Goal: Task Accomplishment & Management: Use online tool/utility

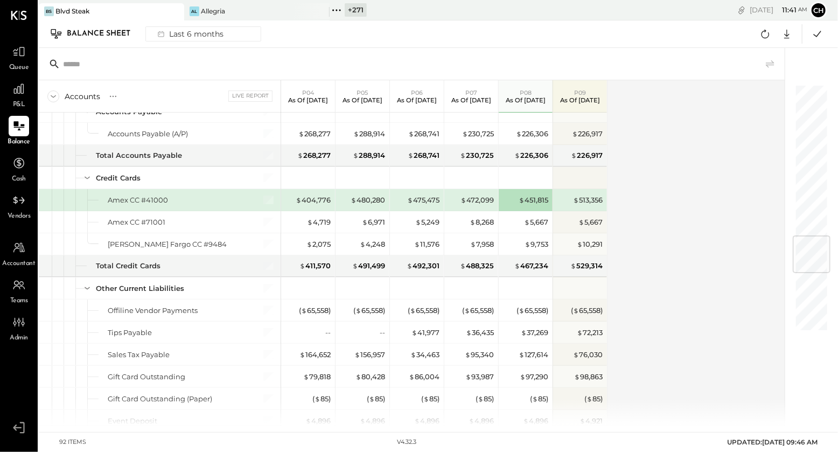
scroll to position [1261, 0]
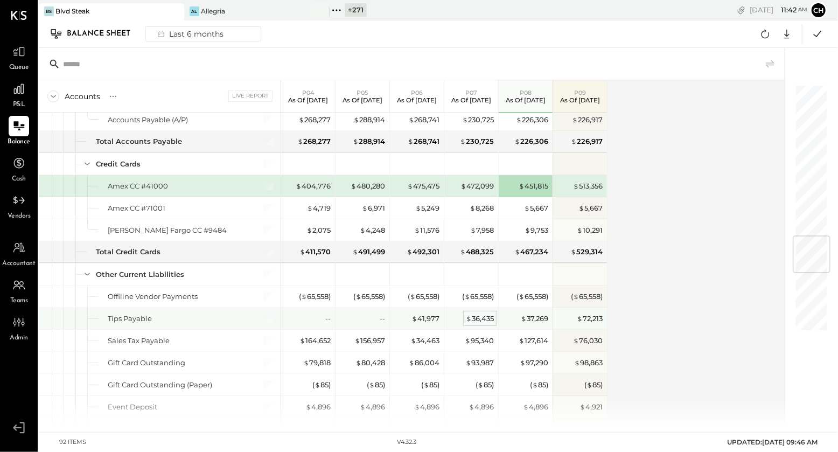
click at [484, 315] on div "$ 36,435" at bounding box center [480, 318] width 28 height 10
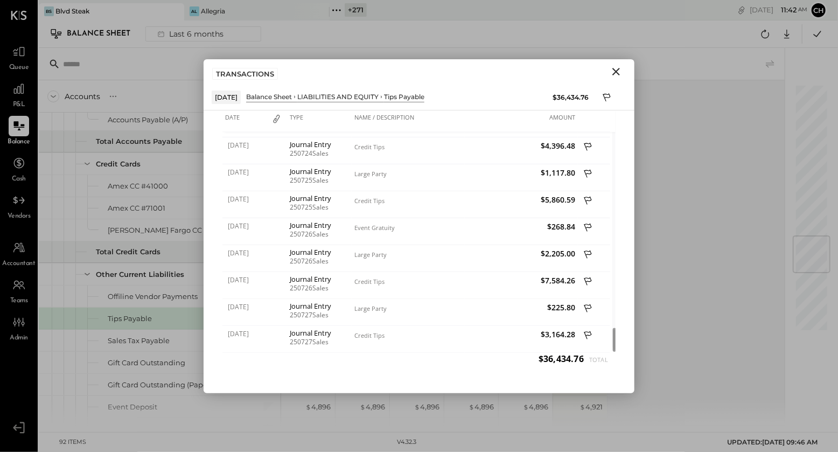
click at [615, 70] on icon "Close" at bounding box center [616, 72] width 8 height 8
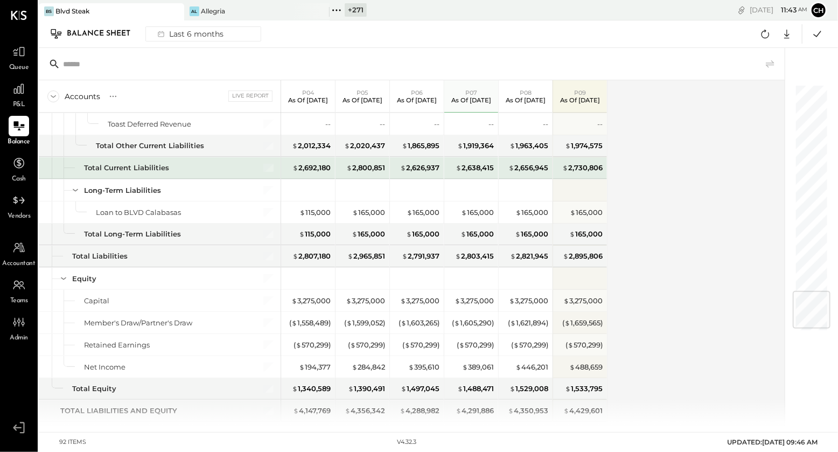
scroll to position [1740, 0]
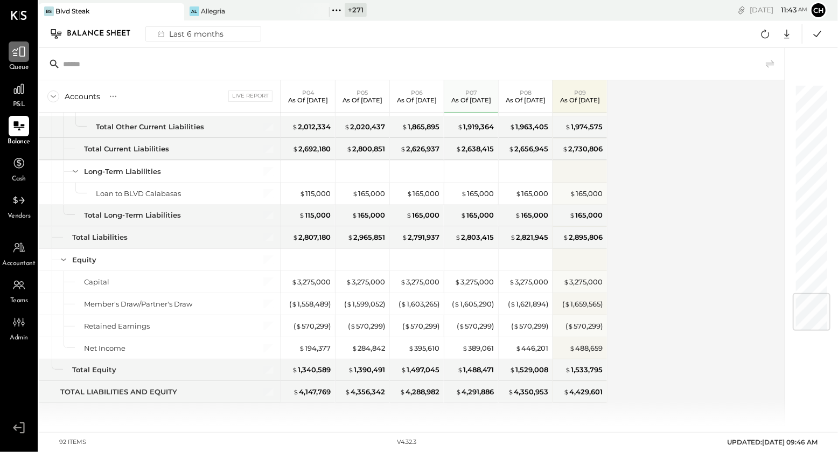
click at [18, 52] on icon at bounding box center [19, 52] width 14 height 14
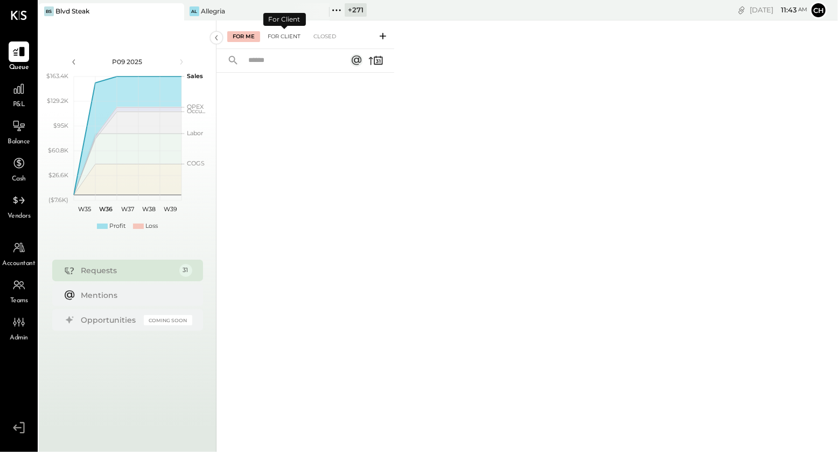
click at [275, 36] on div "For Client" at bounding box center [284, 36] width 44 height 11
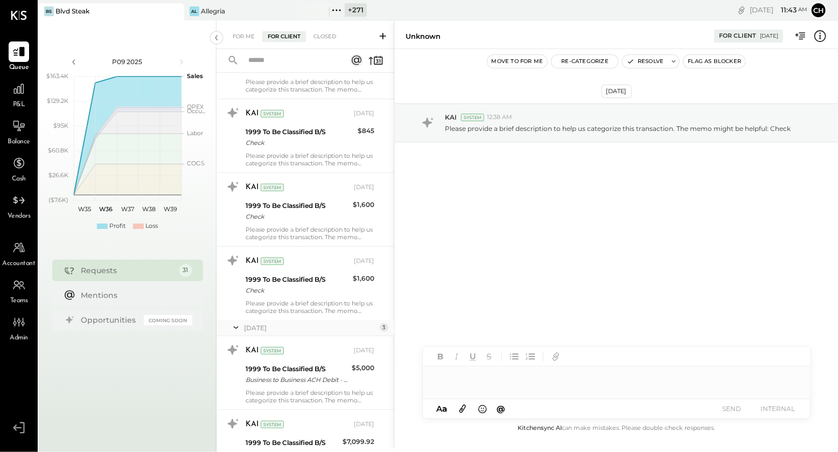
scroll to position [16, 0]
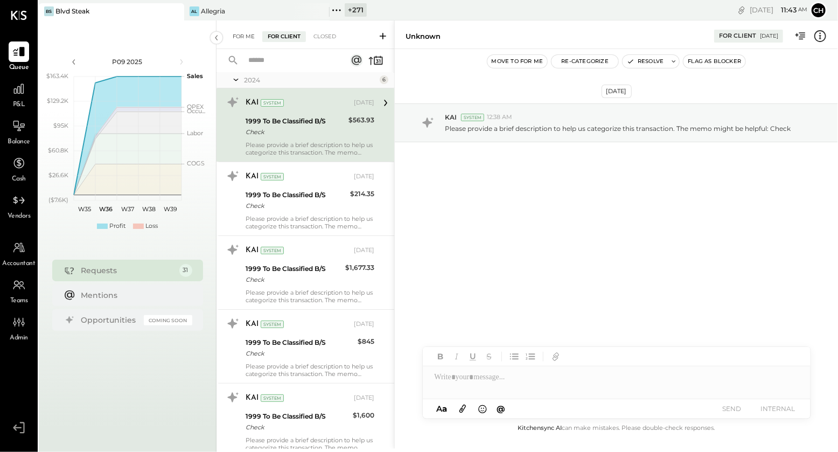
click at [250, 38] on div "For Me" at bounding box center [243, 36] width 33 height 11
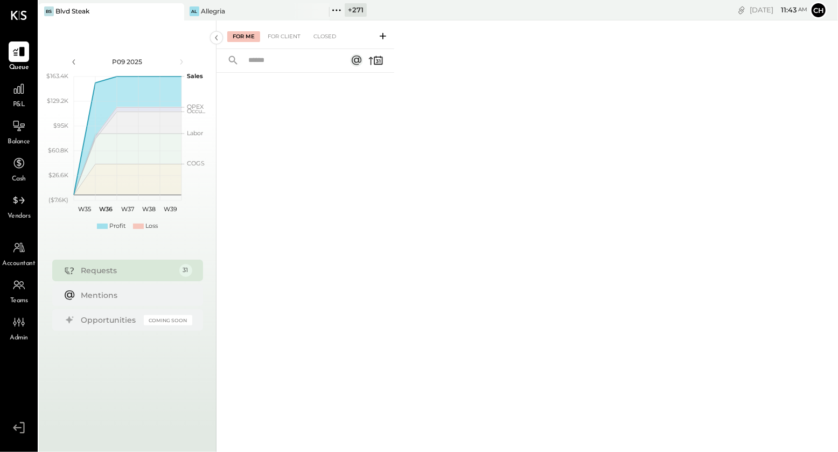
click at [385, 35] on icon at bounding box center [383, 36] width 11 height 11
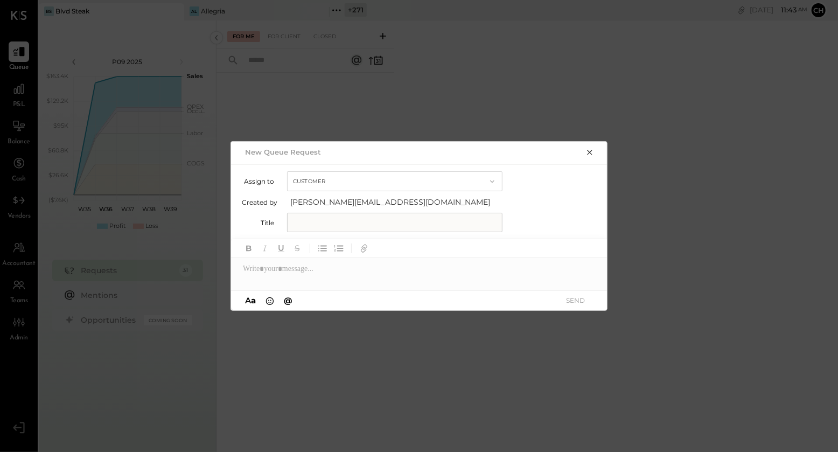
click at [367, 174] on button "Customer" at bounding box center [394, 181] width 215 height 20
click at [358, 201] on div "Accountant" at bounding box center [395, 200] width 214 height 19
click at [354, 226] on input "text" at bounding box center [394, 222] width 215 height 19
type input "**********"
click at [343, 267] on div at bounding box center [419, 269] width 377 height 22
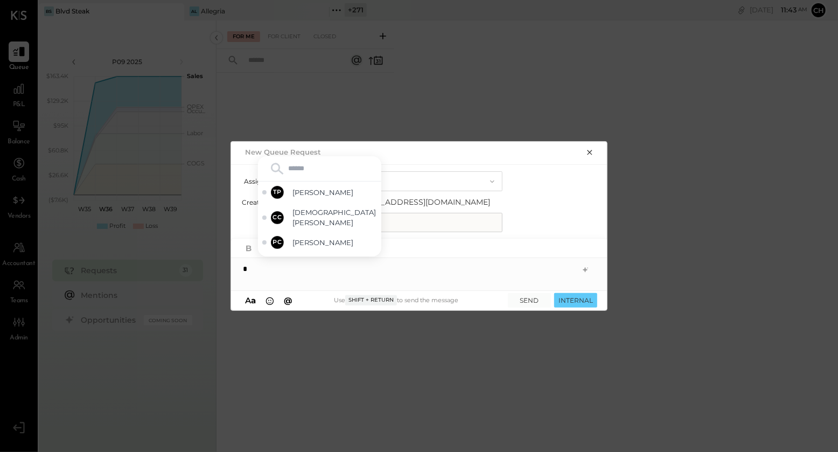
type input "*"
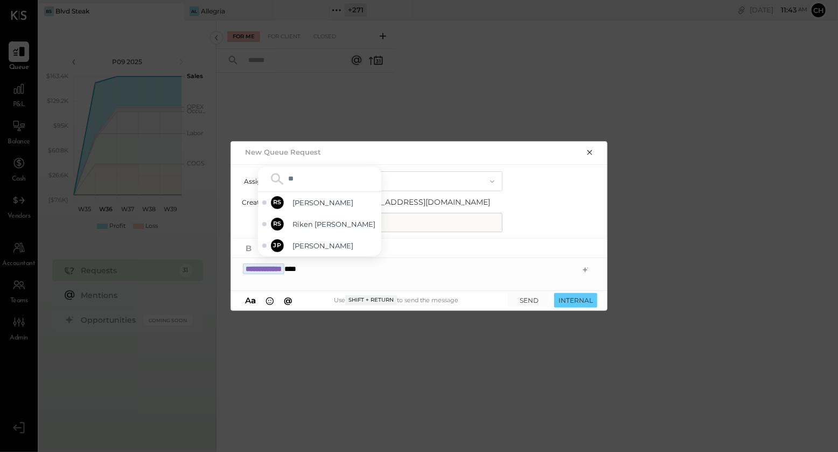
type input "*"
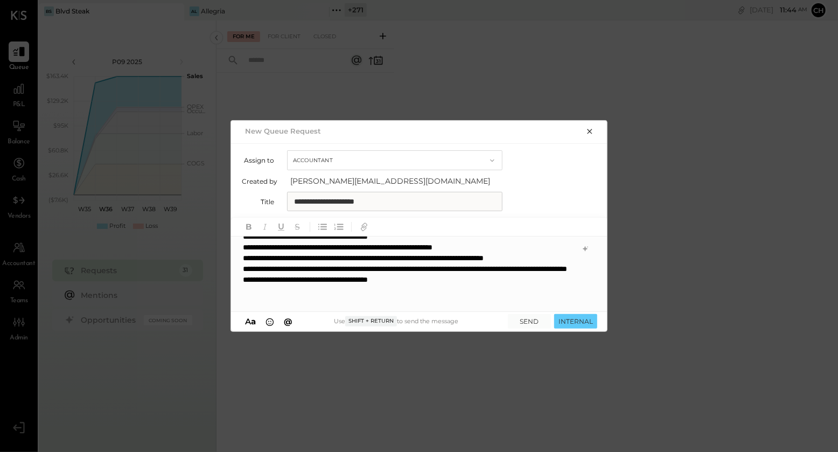
scroll to position [118, 0]
click at [573, 320] on button "INTERNAL" at bounding box center [575, 321] width 43 height 15
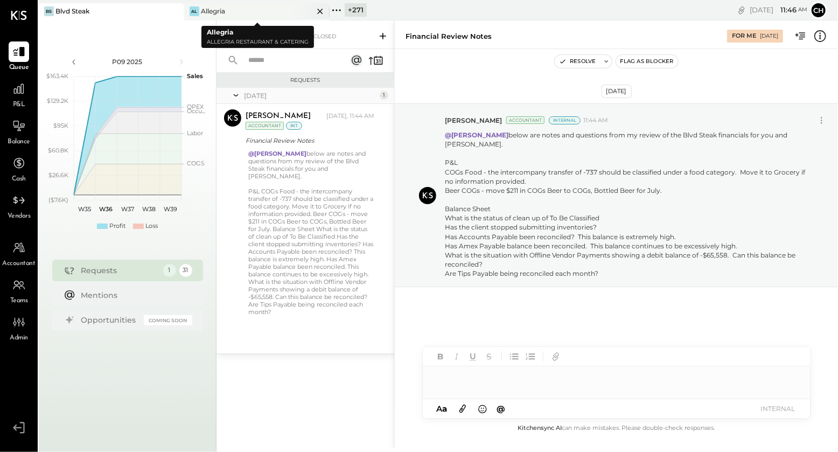
click at [320, 10] on icon at bounding box center [319, 11] width 5 height 5
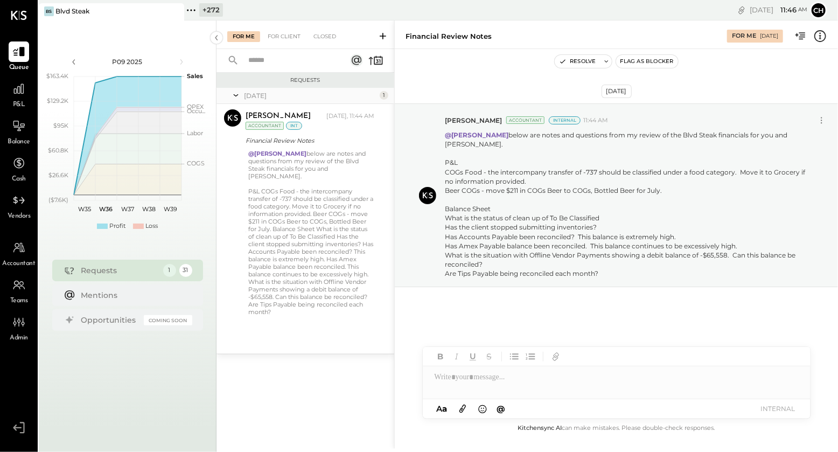
click at [188, 6] on icon at bounding box center [191, 10] width 14 height 14
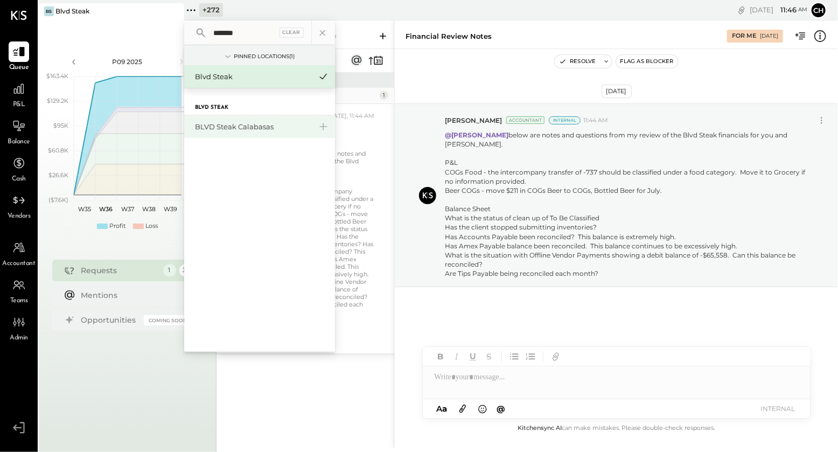
type input "*******"
click at [225, 125] on div "BLVD Steak Calabasas" at bounding box center [253, 127] width 116 height 10
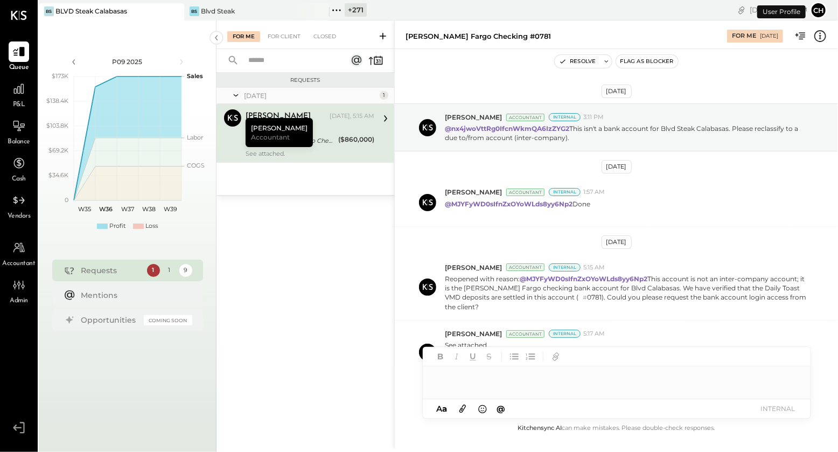
scroll to position [33, 0]
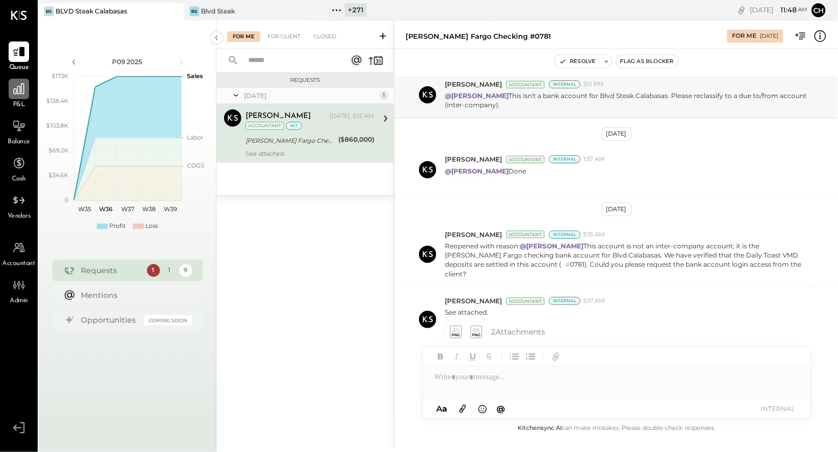
click at [16, 93] on icon at bounding box center [18, 88] width 11 height 11
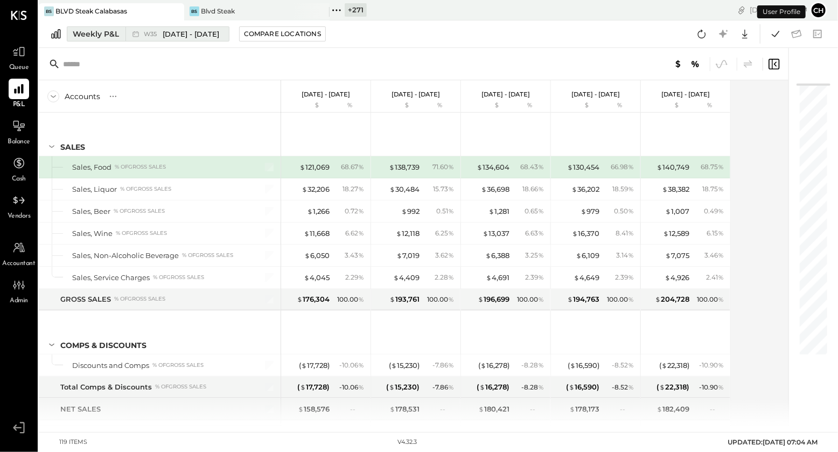
click at [120, 37] on button "Weekly P&L W35 [DATE] - [DATE]" at bounding box center [148, 33] width 163 height 15
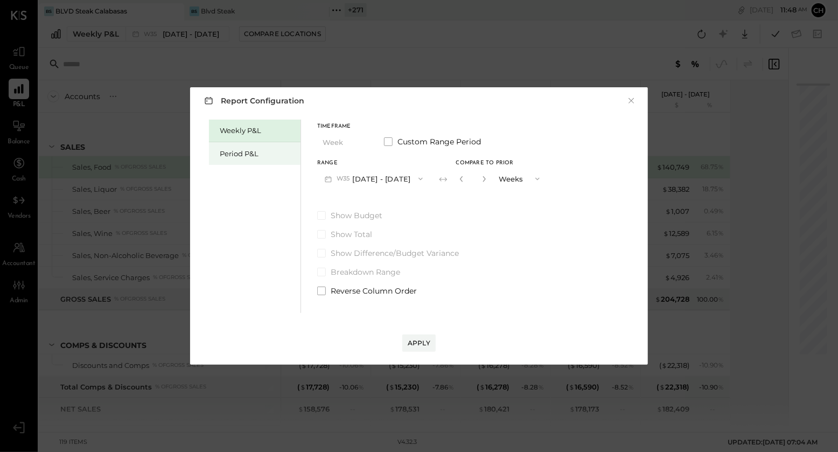
click at [235, 153] on div "Period P&L" at bounding box center [257, 154] width 75 height 10
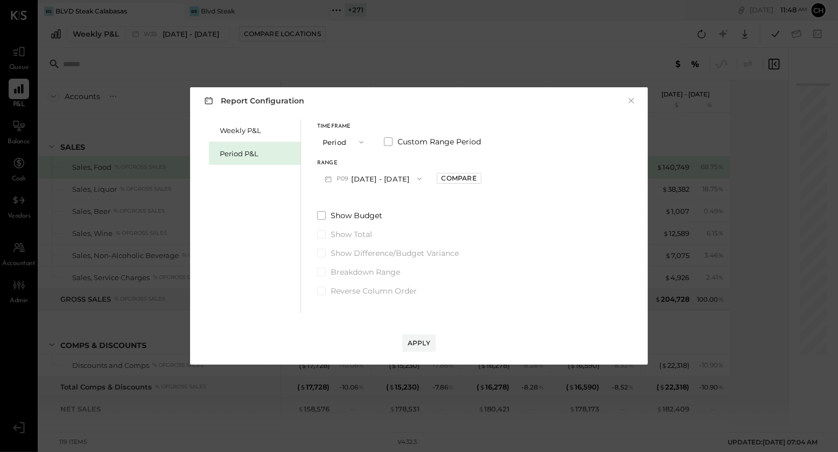
click at [401, 180] on button "P09 [DATE] - [DATE]" at bounding box center [373, 179] width 112 height 20
click at [394, 224] on span "[DATE] - [DATE]" at bounding box center [368, 225] width 51 height 9
click at [469, 182] on div "Compare" at bounding box center [459, 177] width 35 height 9
click at [486, 177] on icon "button" at bounding box center [483, 179] width 6 height 6
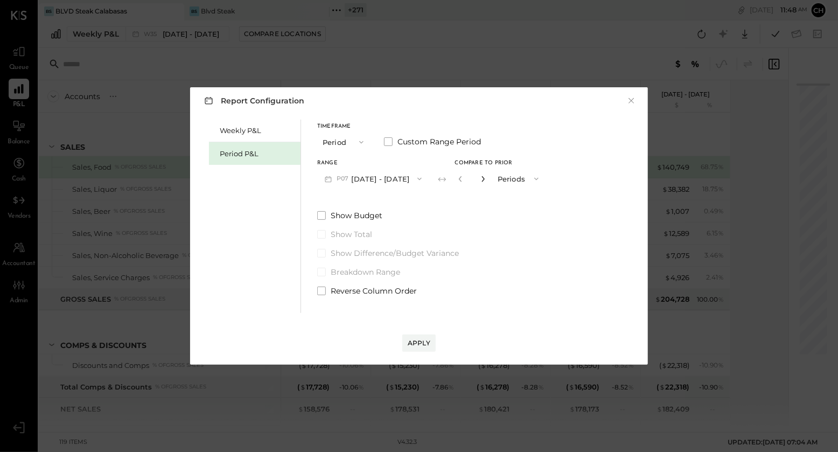
click at [486, 177] on icon "button" at bounding box center [483, 179] width 6 height 6
type input "*"
click at [416, 344] on div "Apply" at bounding box center [419, 342] width 23 height 9
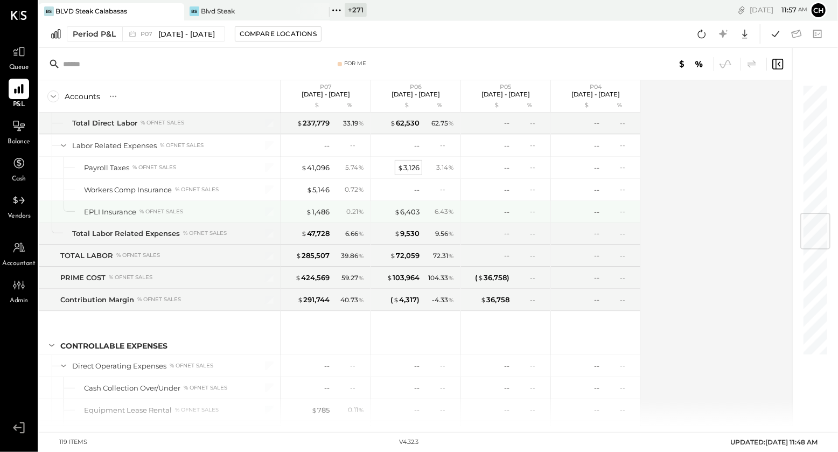
scroll to position [1118, 0]
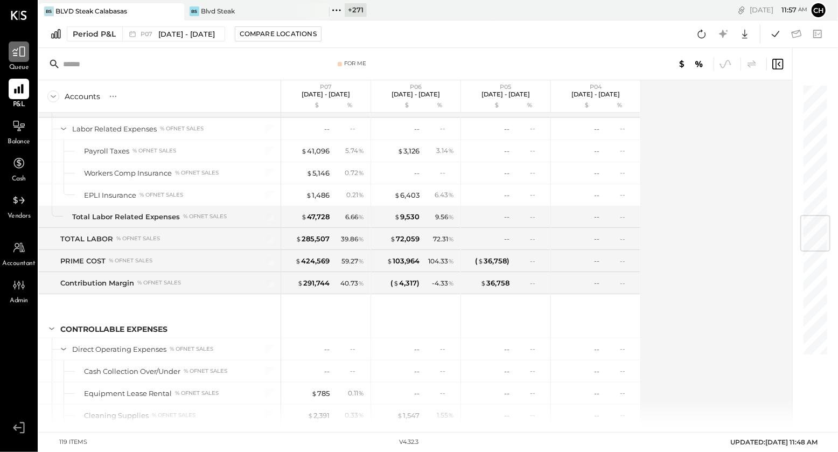
click at [15, 59] on icon at bounding box center [19, 52] width 14 height 14
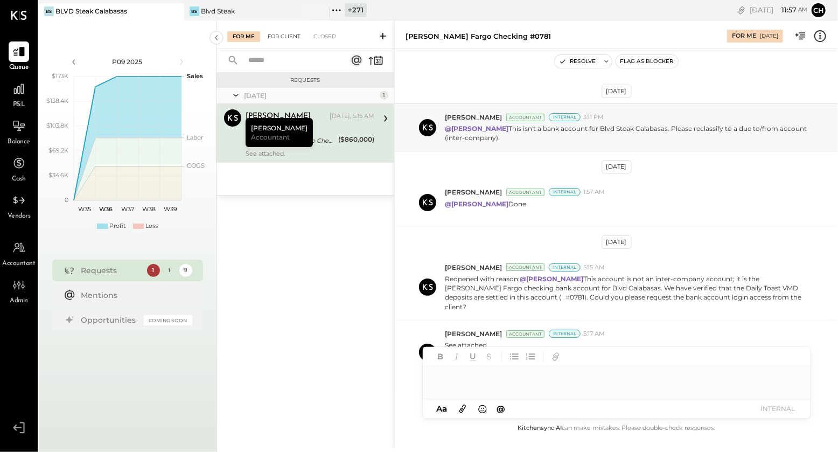
click at [277, 40] on div "For Client" at bounding box center [284, 36] width 44 height 11
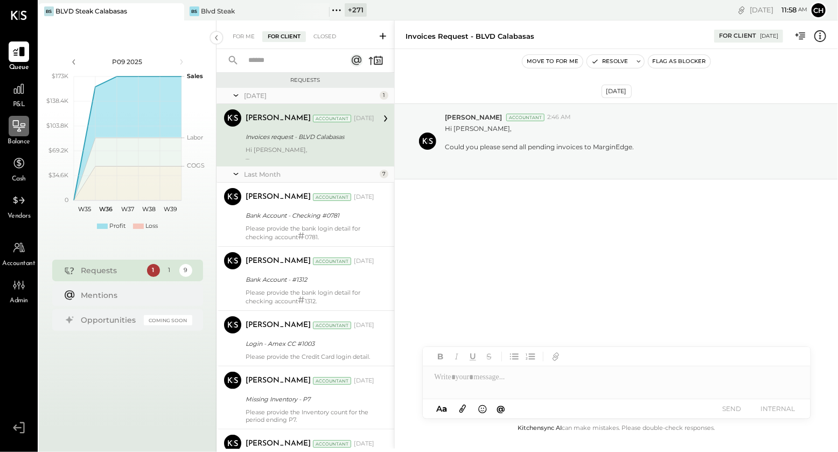
click at [20, 123] on icon at bounding box center [19, 125] width 12 height 11
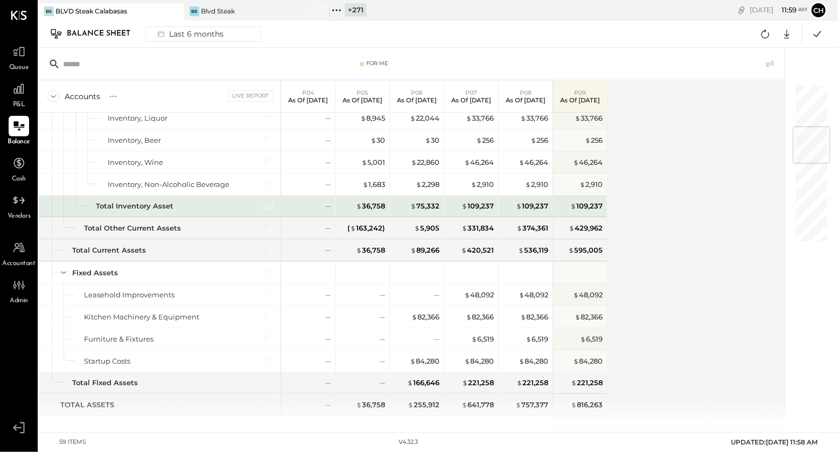
scroll to position [165, 0]
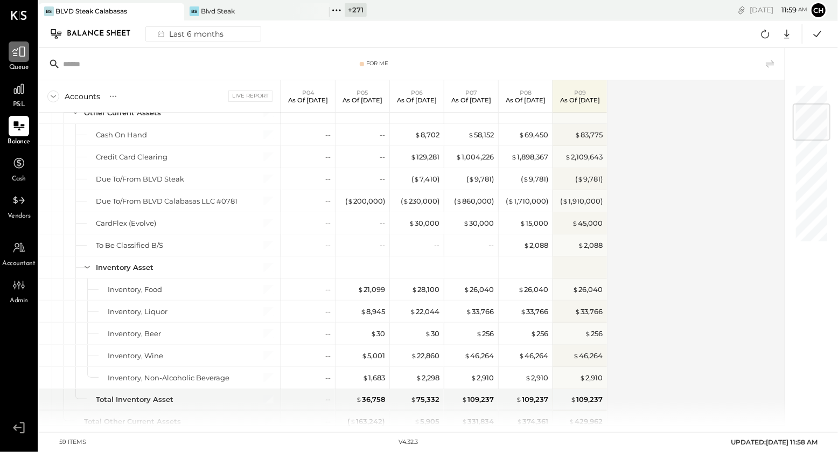
click at [22, 55] on icon at bounding box center [19, 52] width 14 height 14
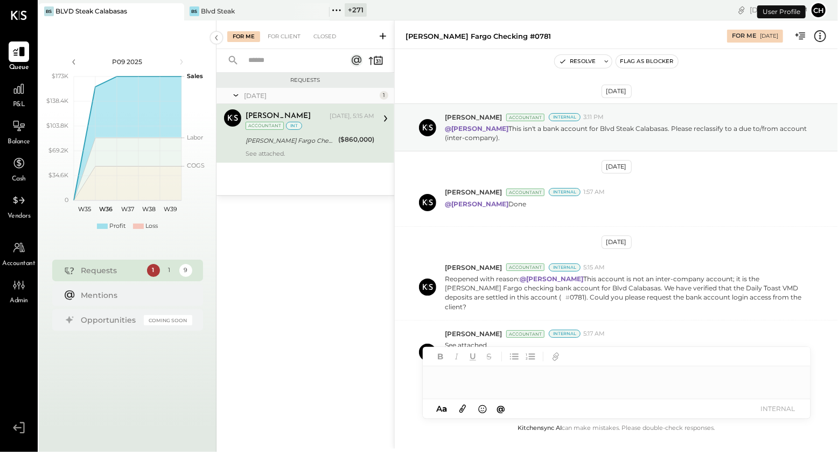
scroll to position [33, 0]
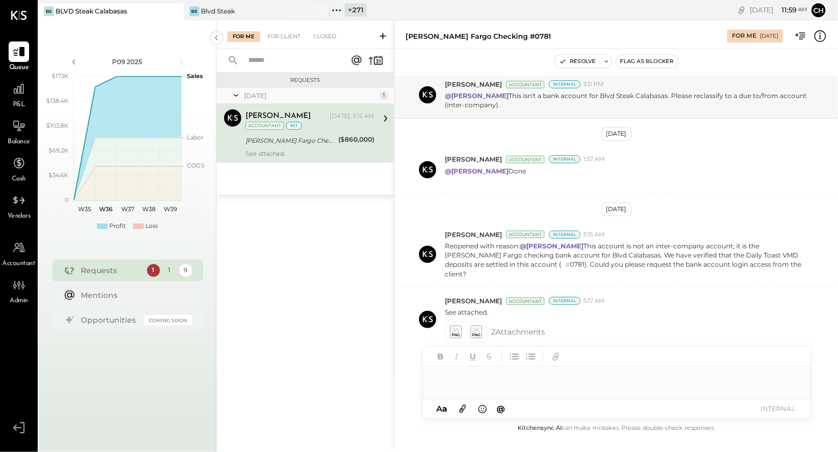
click at [385, 32] on icon at bounding box center [383, 36] width 11 height 11
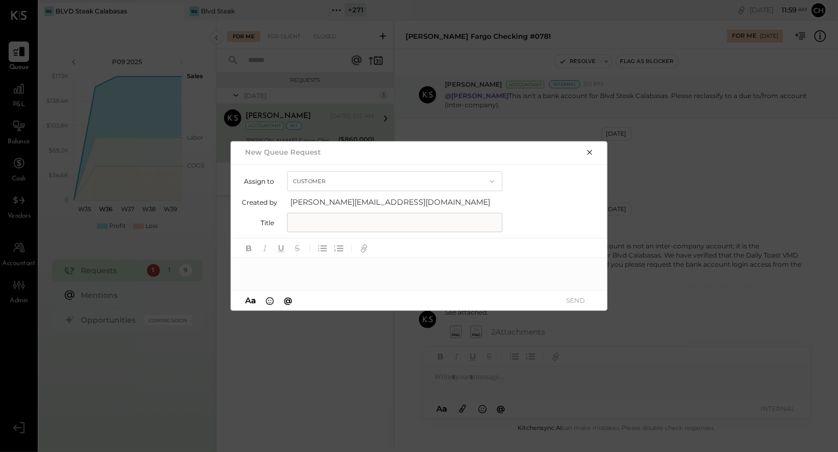
click at [328, 182] on button "Customer" at bounding box center [394, 181] width 215 height 20
click at [328, 197] on div "Accountant" at bounding box center [395, 200] width 214 height 19
click at [330, 219] on input "text" at bounding box center [394, 222] width 215 height 19
type input "**********"
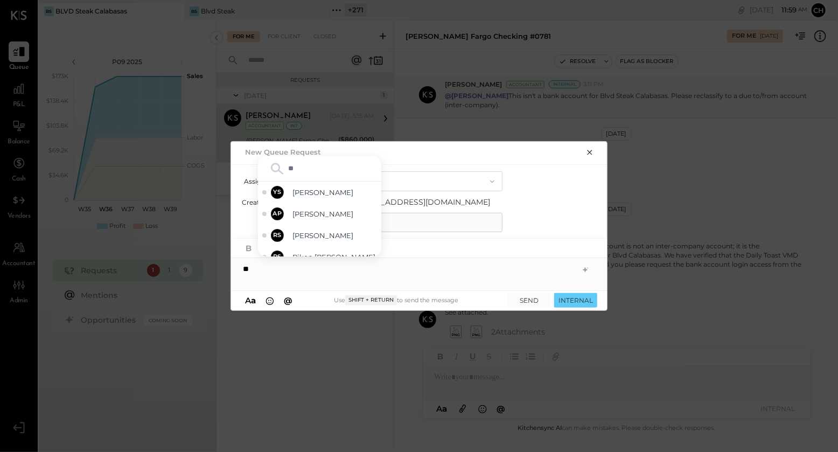
type input "***"
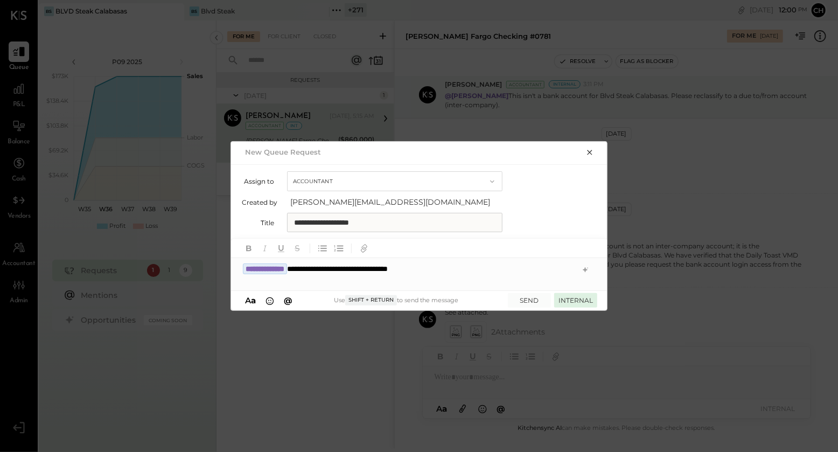
click at [587, 301] on button "INTERNAL" at bounding box center [575, 300] width 43 height 15
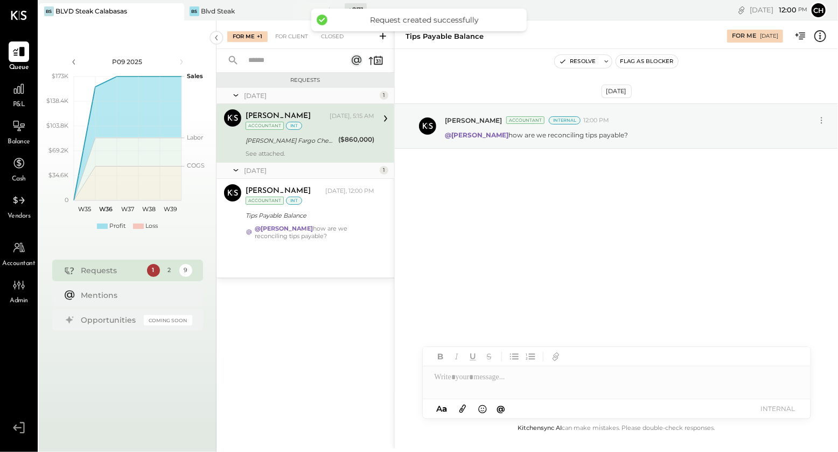
scroll to position [0, 0]
